Goal: Task Accomplishment & Management: Use online tool/utility

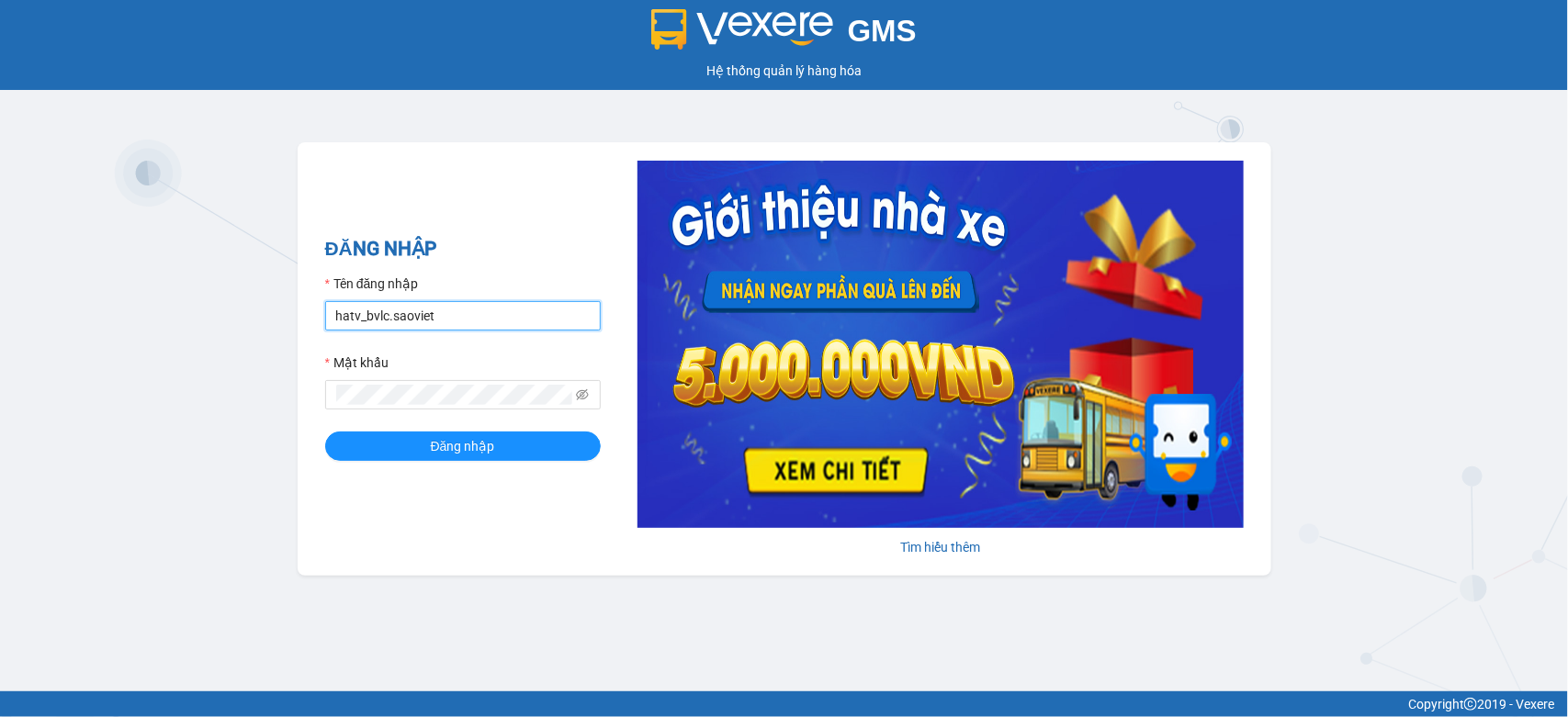
drag, startPoint x: 465, startPoint y: 319, endPoint x: 326, endPoint y: 327, distance: 139.2
click at [326, 327] on input "hatv_bvlc.saoviet" at bounding box center [463, 316] width 276 height 30
type input "quyendtx_ktlc.saoviet"
click at [317, 409] on div "ĐĂNG NHẬP Tên đăng nhập quyendtx_ktlc.saoviet Mật khẩu Đăng nhập Tìm hiểu thêm" at bounding box center [784, 358] width 973 height 434
click at [325, 432] on button "Đăng nhập" at bounding box center [463, 447] width 276 height 30
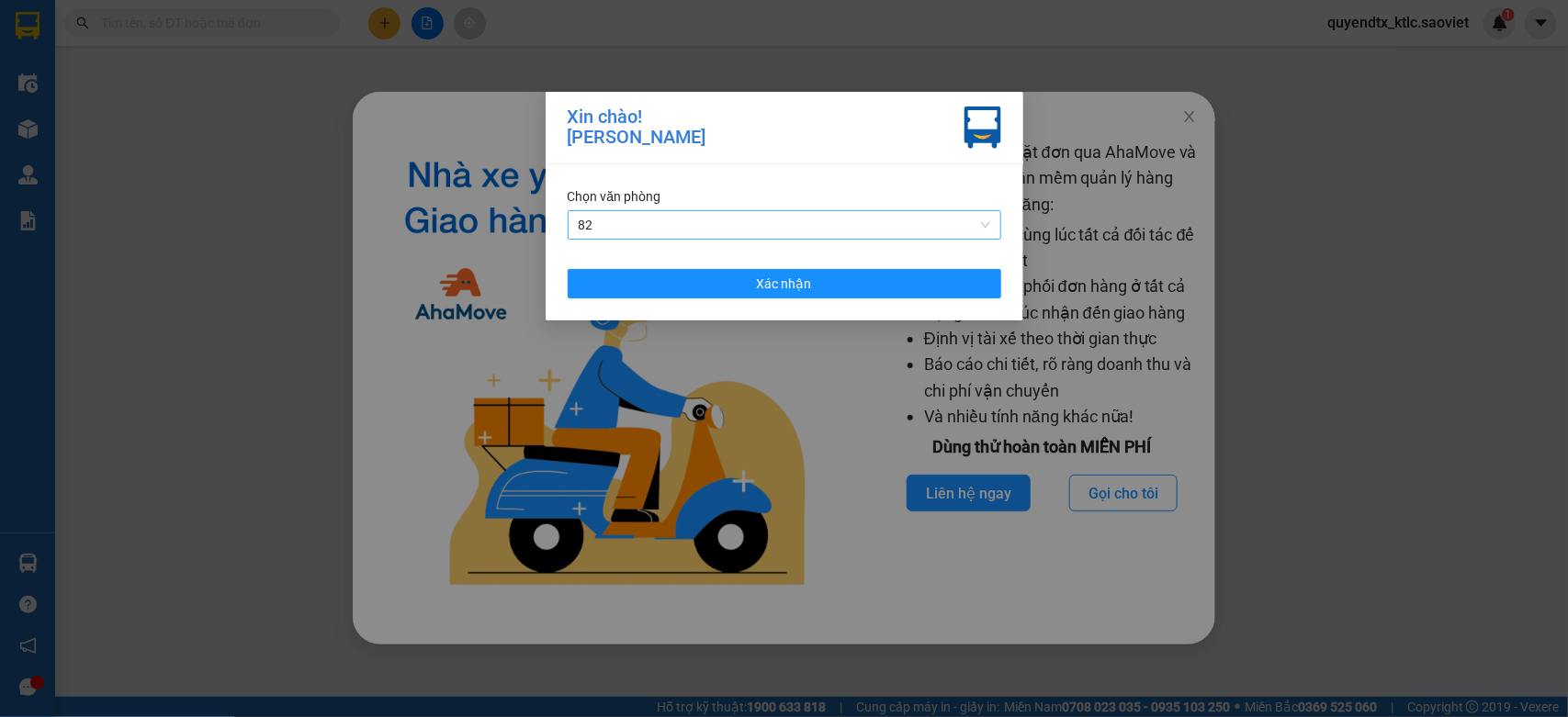
click at [801, 217] on span "82" at bounding box center [784, 225] width 412 height 28
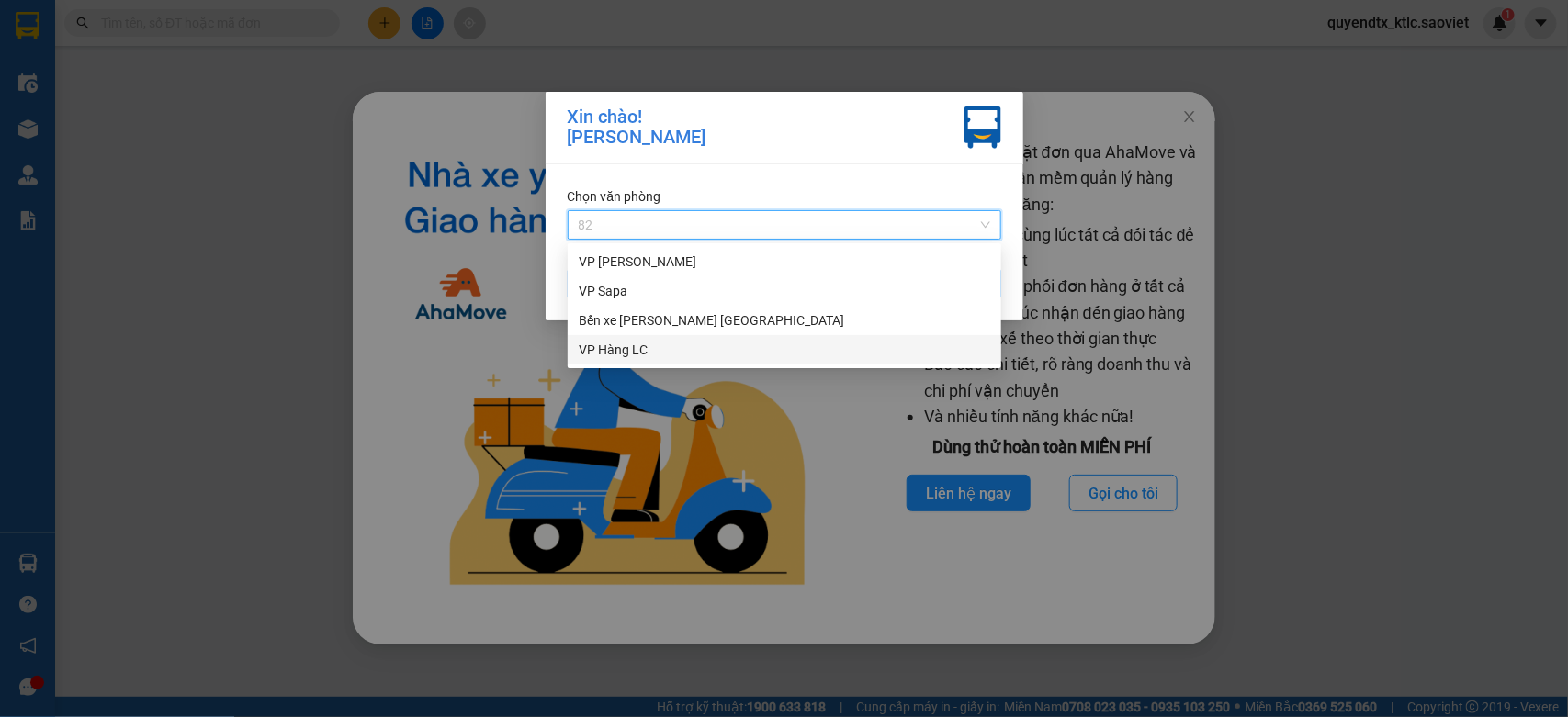
click at [700, 359] on div "VP Hàng LC" at bounding box center [784, 350] width 412 height 20
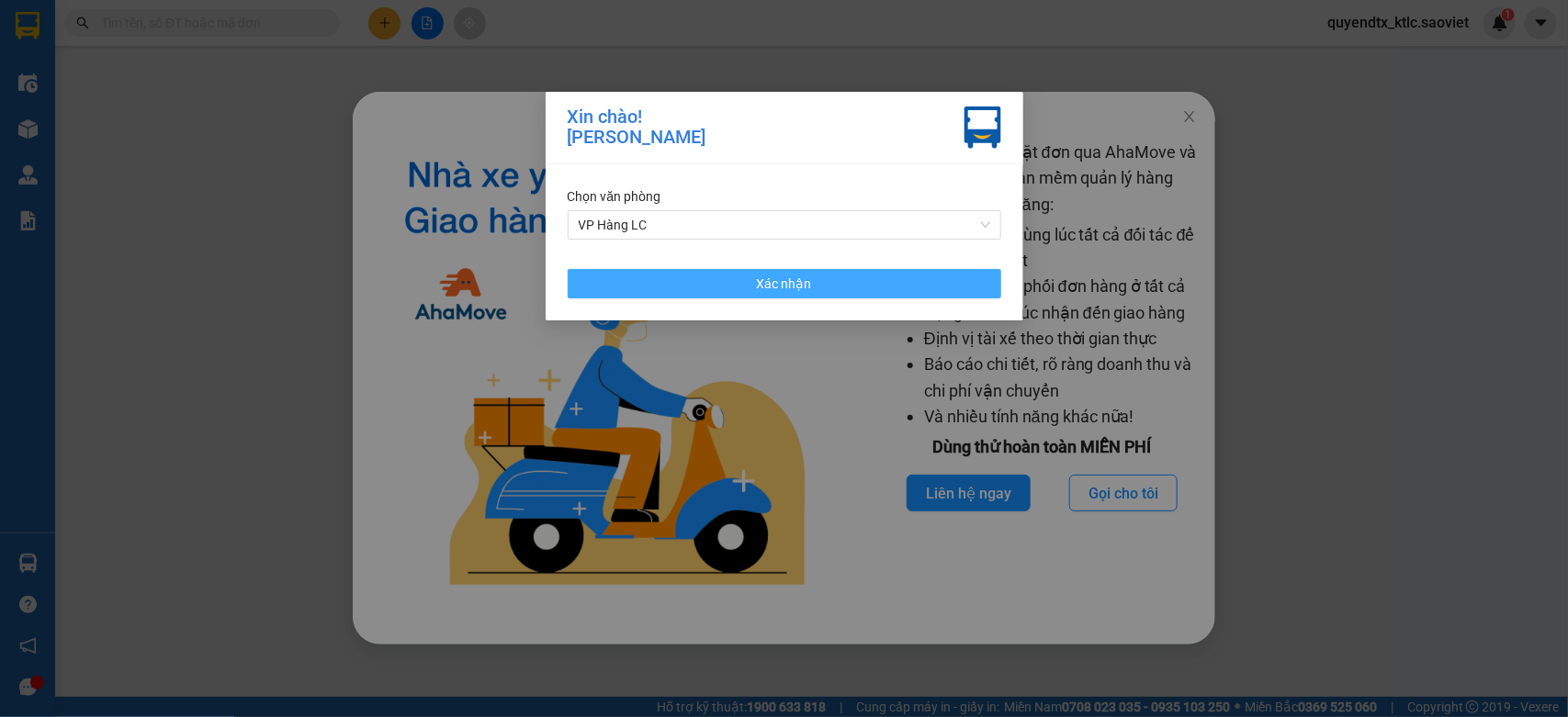
click at [699, 282] on button "Xác nhận" at bounding box center [784, 284] width 434 height 30
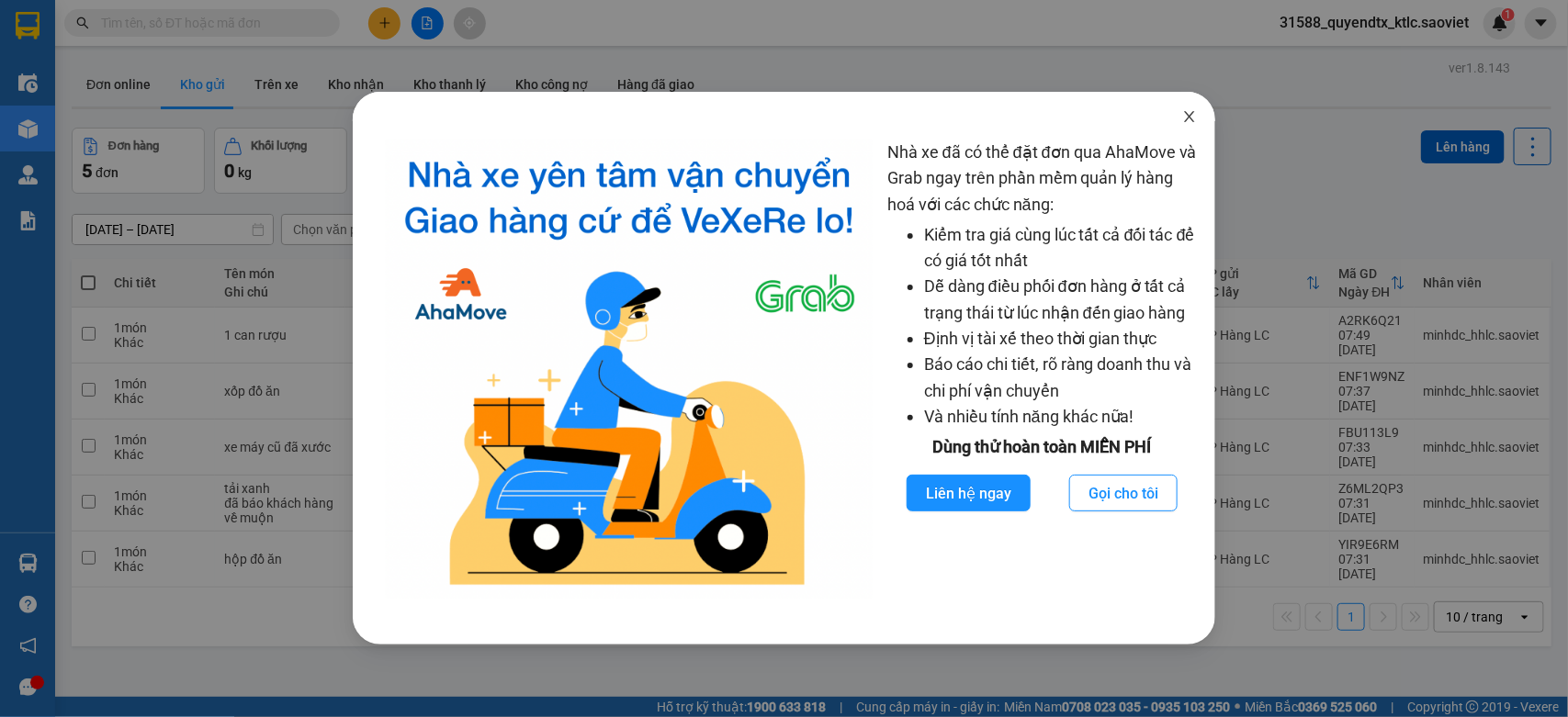
click at [1183, 116] on icon "close" at bounding box center [1189, 117] width 15 height 15
